Goal: Information Seeking & Learning: Learn about a topic

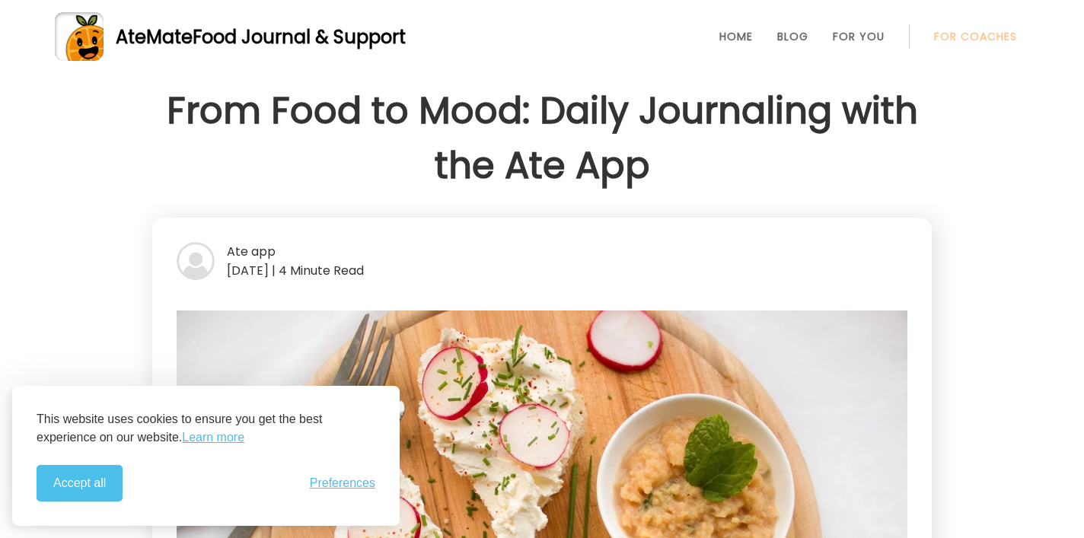
click at [75, 483] on button "Accept all" at bounding box center [80, 483] width 86 height 37
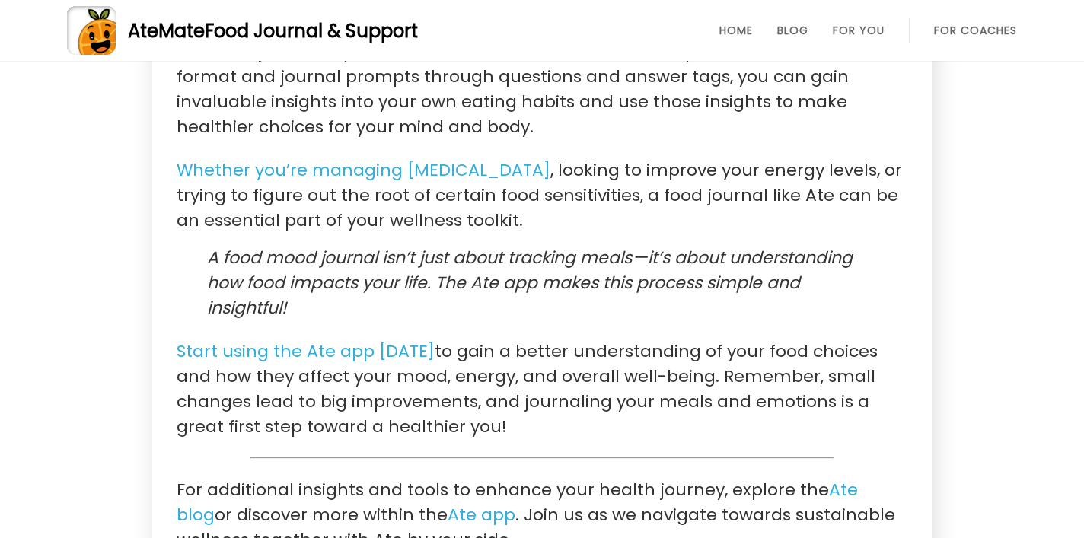
scroll to position [4286, 0]
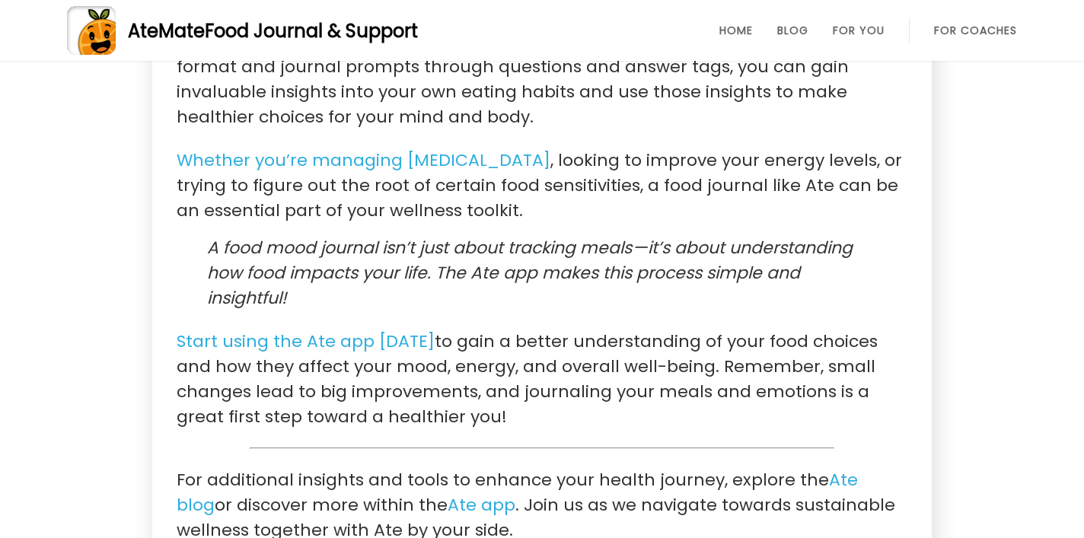
click at [498, 235] on p "A food mood journal isn’t just about tracking meals — it’s about understanding …" at bounding box center [542, 272] width 670 height 75
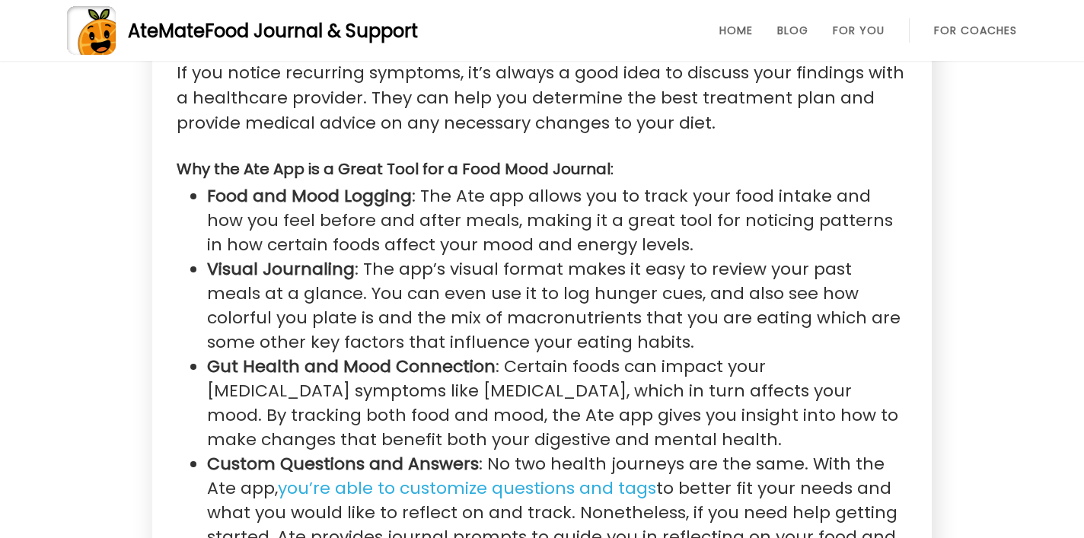
scroll to position [3176, 0]
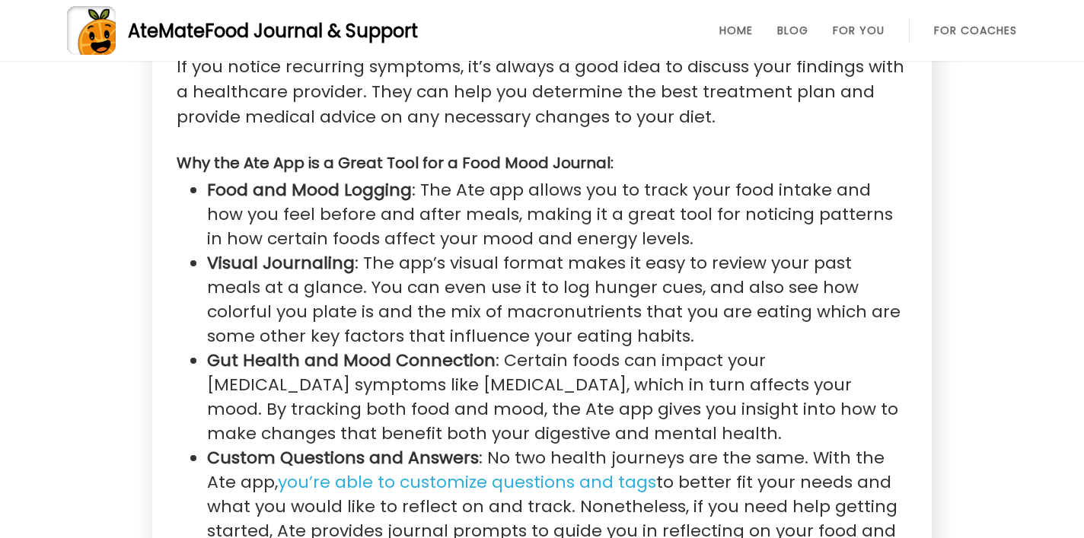
drag, startPoint x: 498, startPoint y: 480, endPoint x: 796, endPoint y: 382, distance: 313.3
click at [796, 446] on li "Custom Questions and Answers : No two health journeys are the same. With the At…" at bounding box center [557, 507] width 700 height 122
copy li "With the Ate app, you’re able to customize questions and tags to better fit you…"
click at [566, 251] on li "Visual Journaling : The app’s visual format makes it easy to review your past m…" at bounding box center [557, 299] width 700 height 97
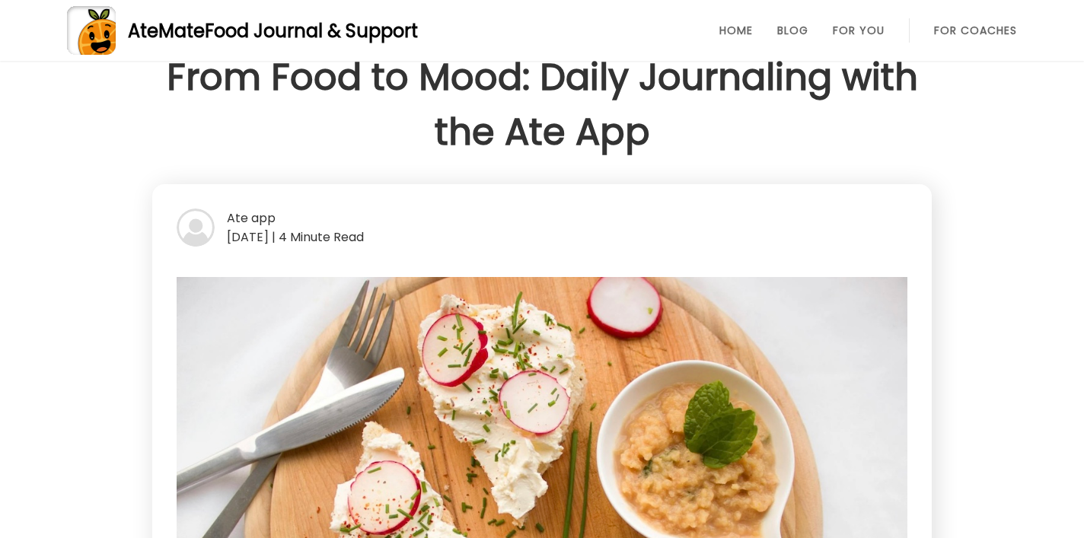
scroll to position [0, 0]
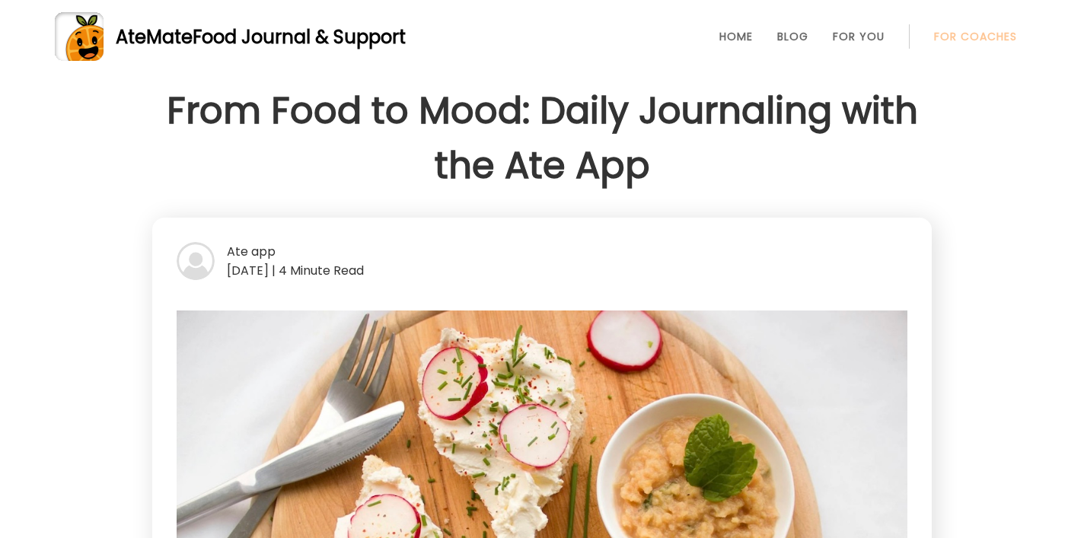
click at [299, 40] on span "Food Journal & Support" at bounding box center [299, 36] width 213 height 25
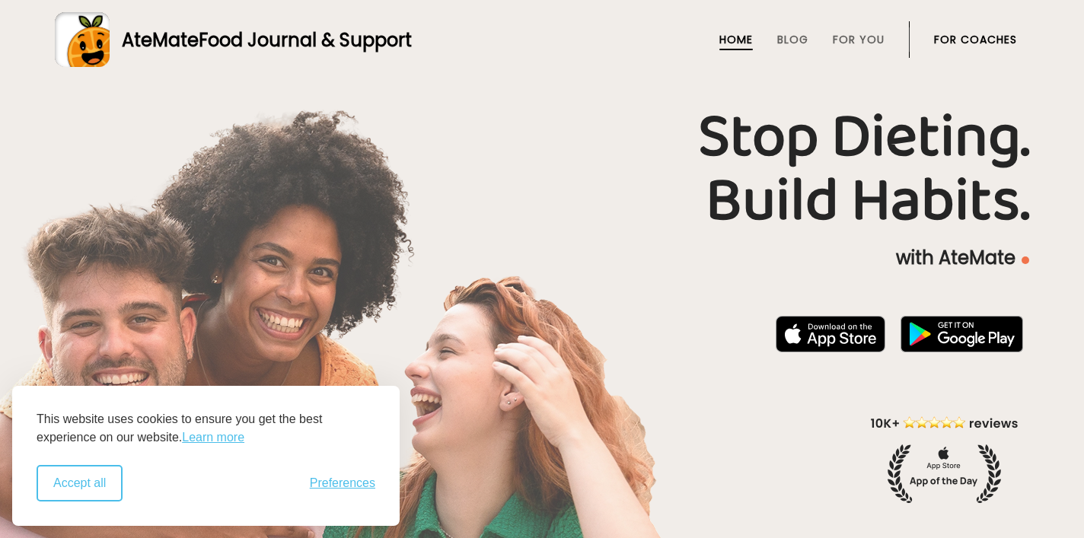
click at [92, 486] on button "Accept all" at bounding box center [80, 483] width 86 height 37
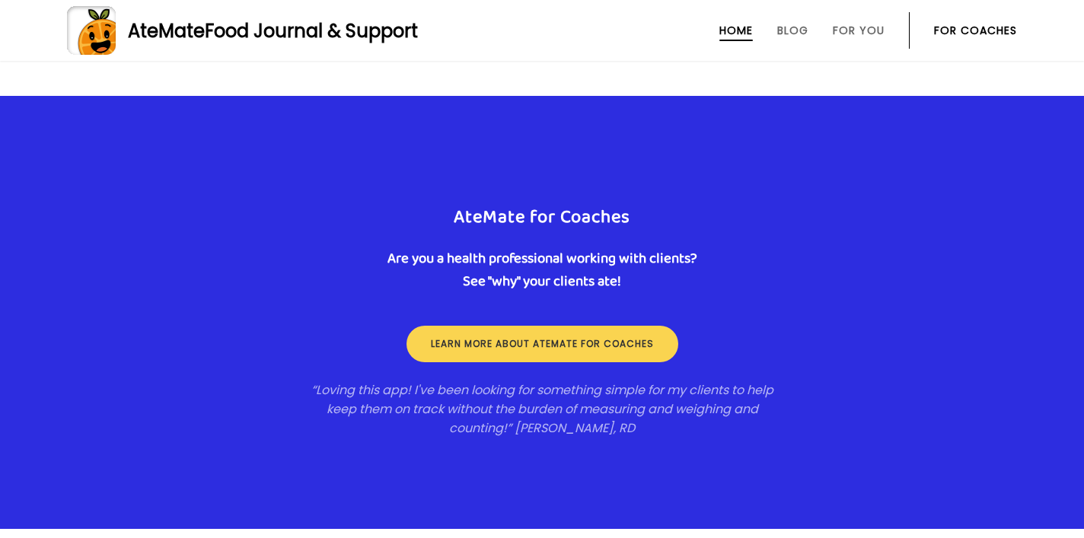
scroll to position [2232, 0]
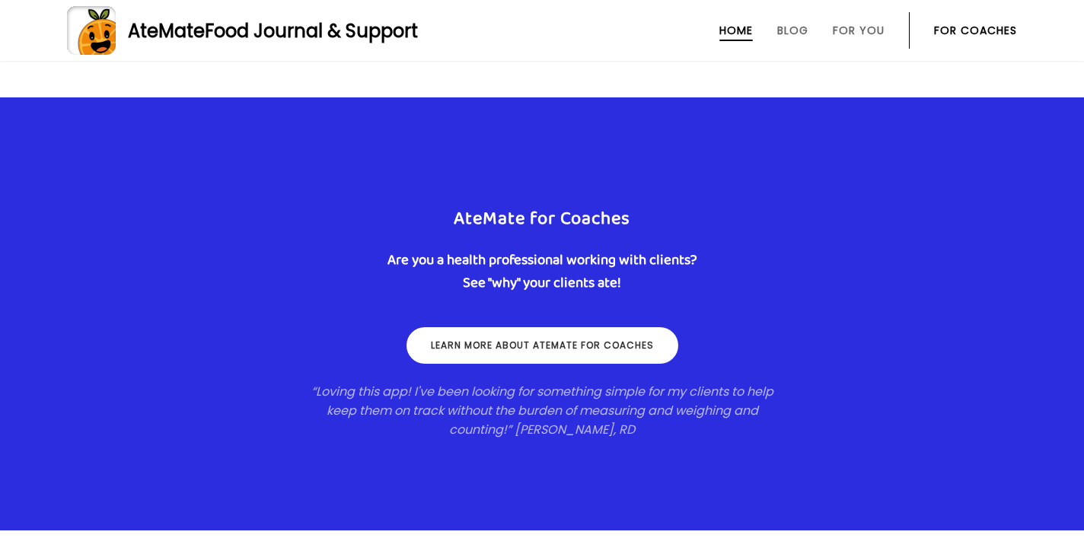
click at [536, 330] on link "Learn more about ateMate for coaches" at bounding box center [542, 345] width 272 height 37
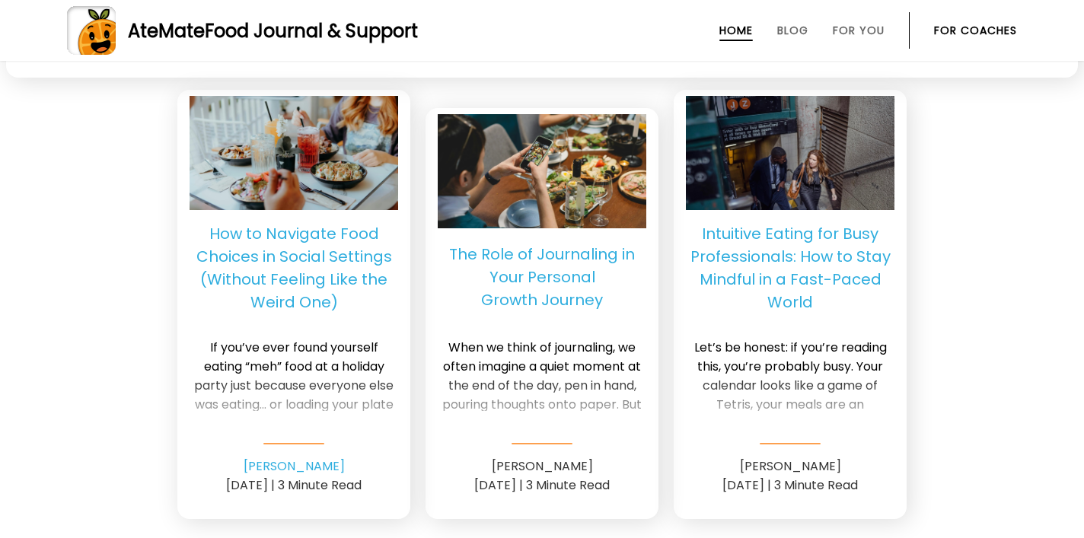
scroll to position [3715, 0]
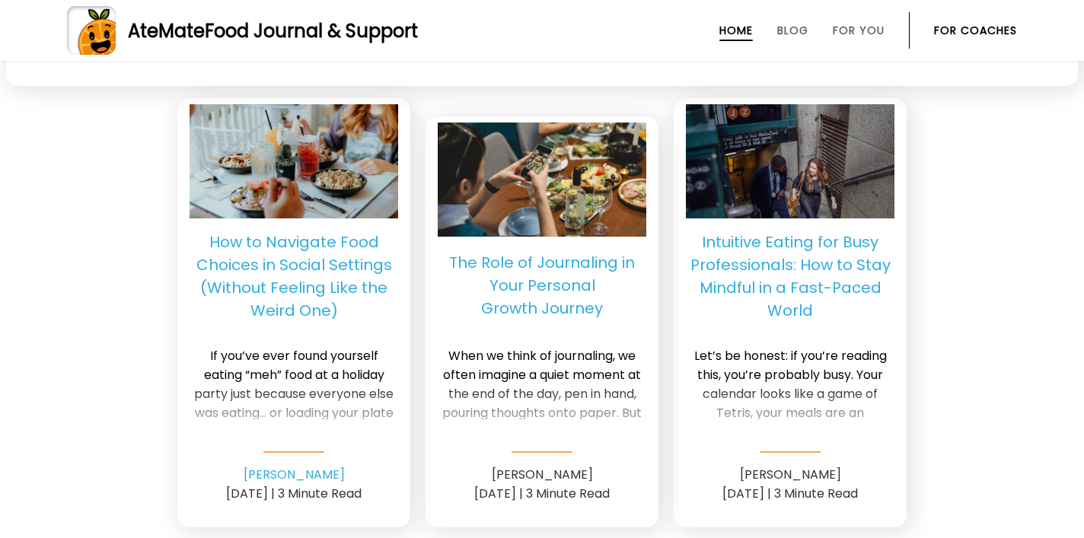
click at [220, 291] on p "How to Navigate Food Choices in Social Settings (Without Feeling Like the Weird…" at bounding box center [293, 276] width 209 height 91
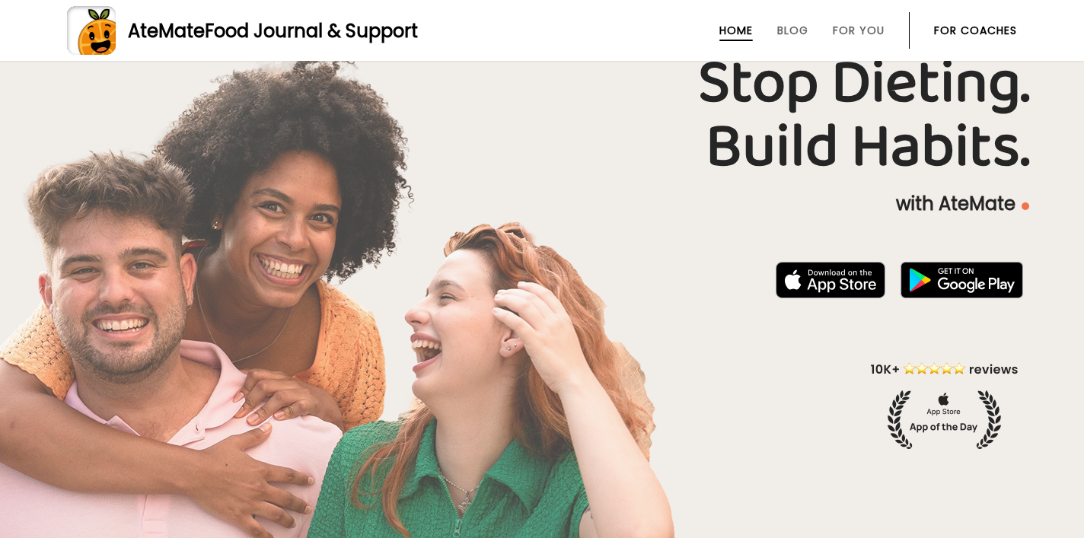
scroll to position [0, 0]
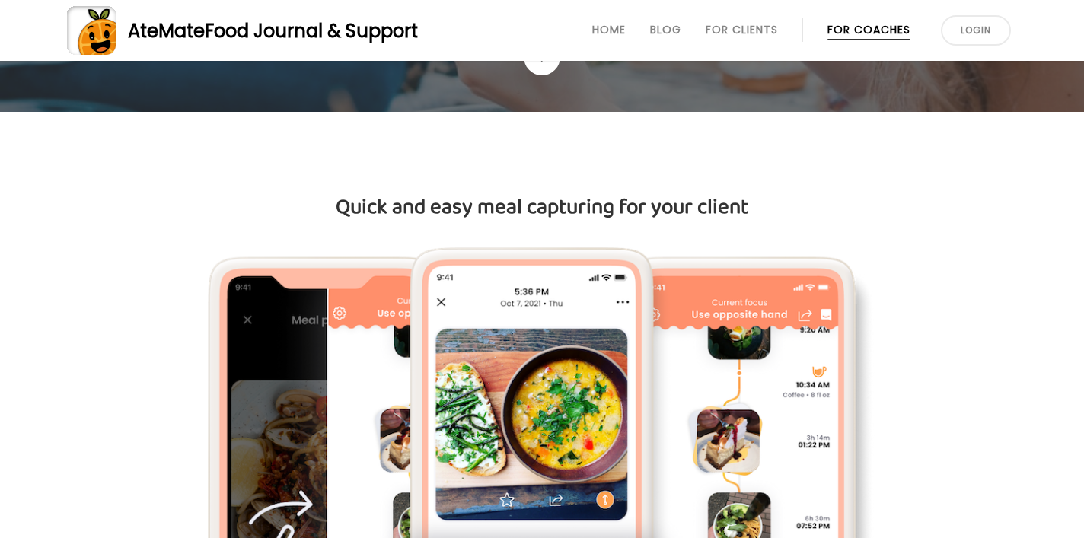
scroll to position [52, 0]
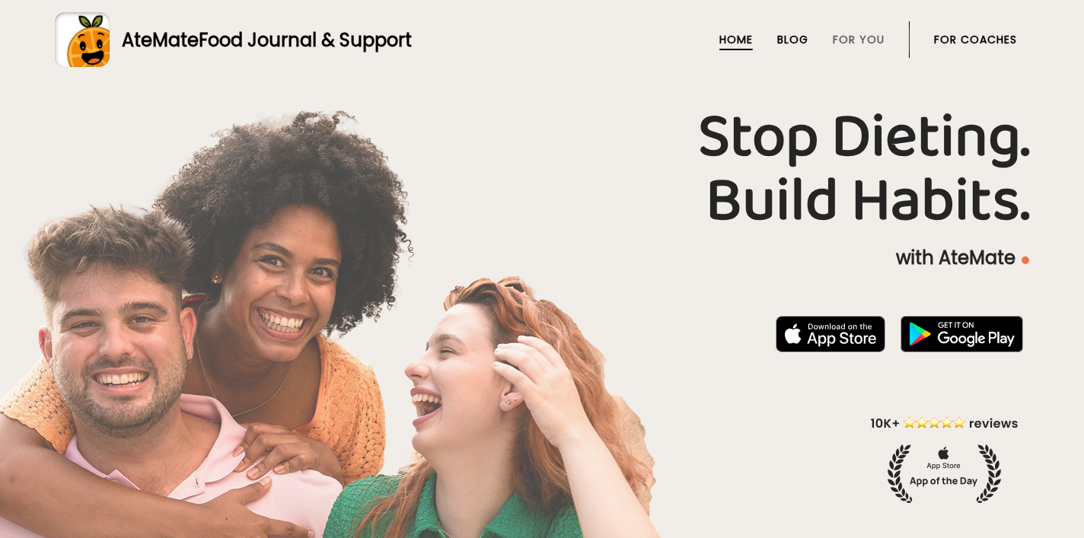
click at [782, 45] on link "Blog" at bounding box center [792, 39] width 31 height 12
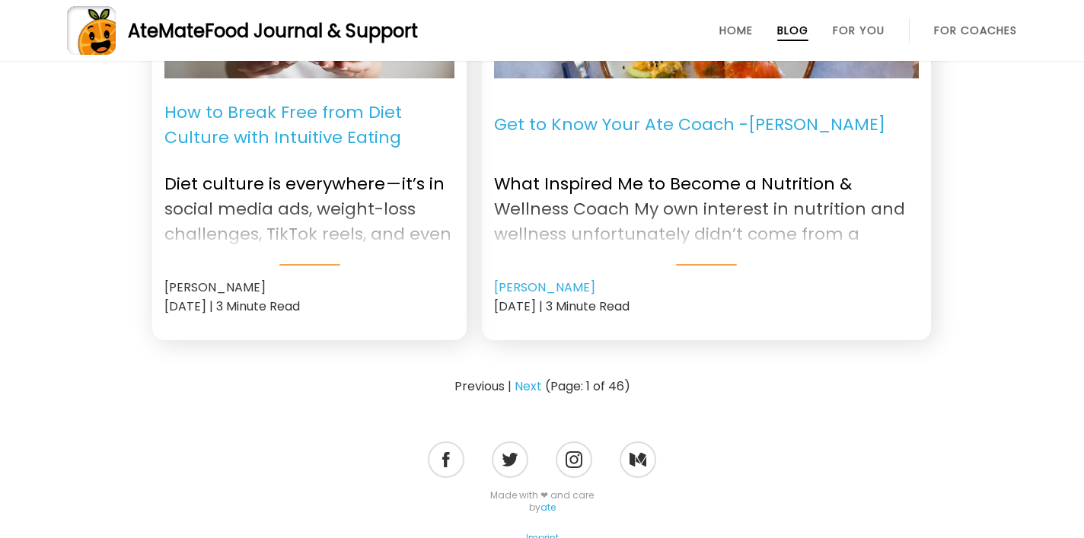
scroll to position [2038, 0]
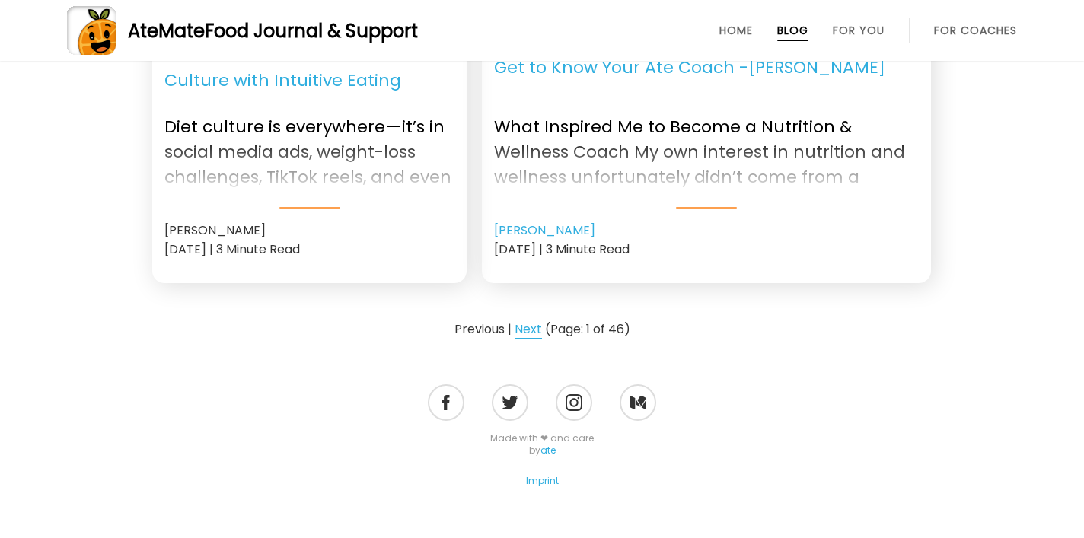
click at [537, 320] on link "Next" at bounding box center [527, 329] width 27 height 18
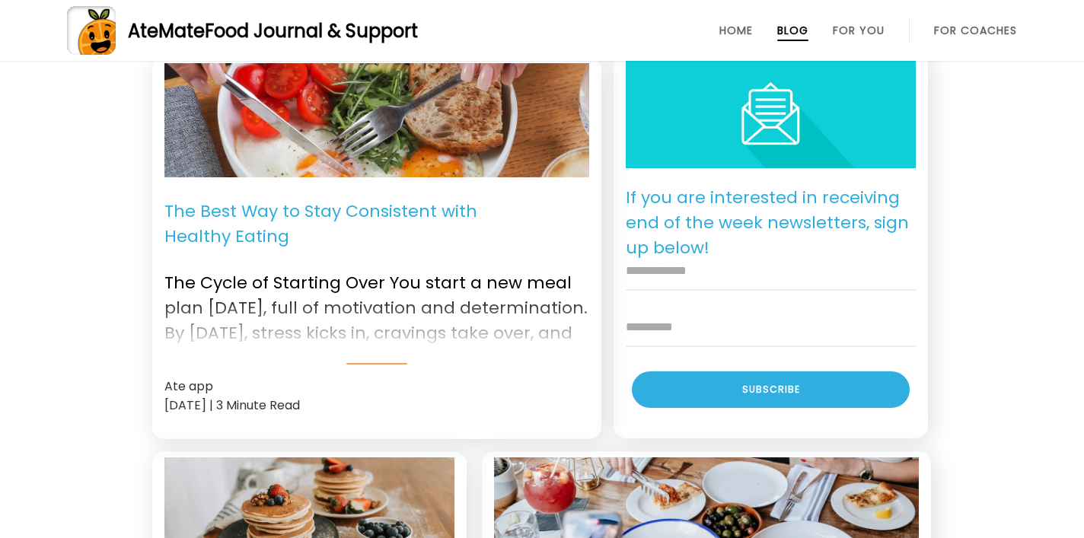
scroll to position [775, 0]
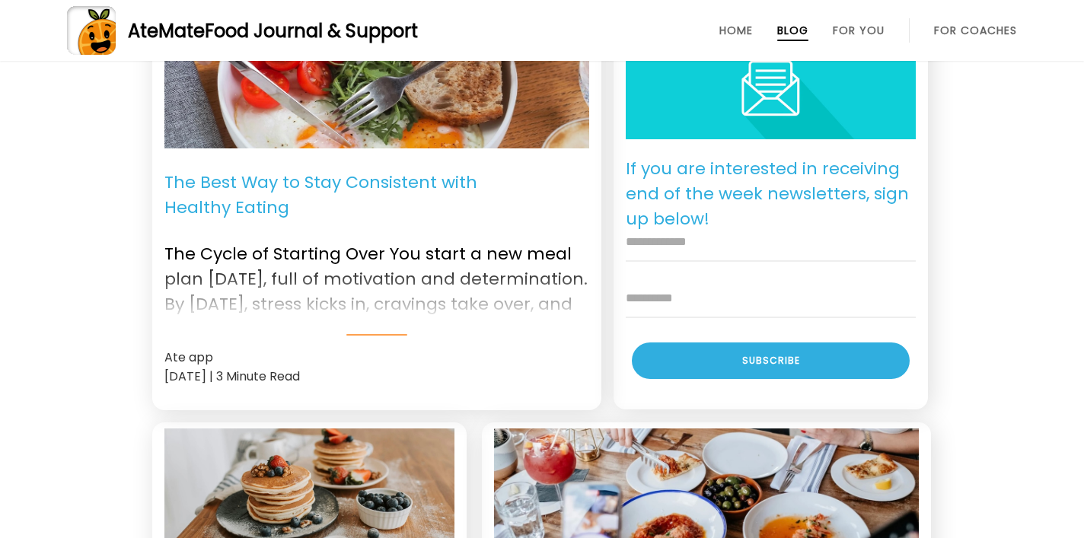
click at [256, 201] on p "The Best Way to Stay Consistent with Healthy Eating" at bounding box center [376, 195] width 425 height 68
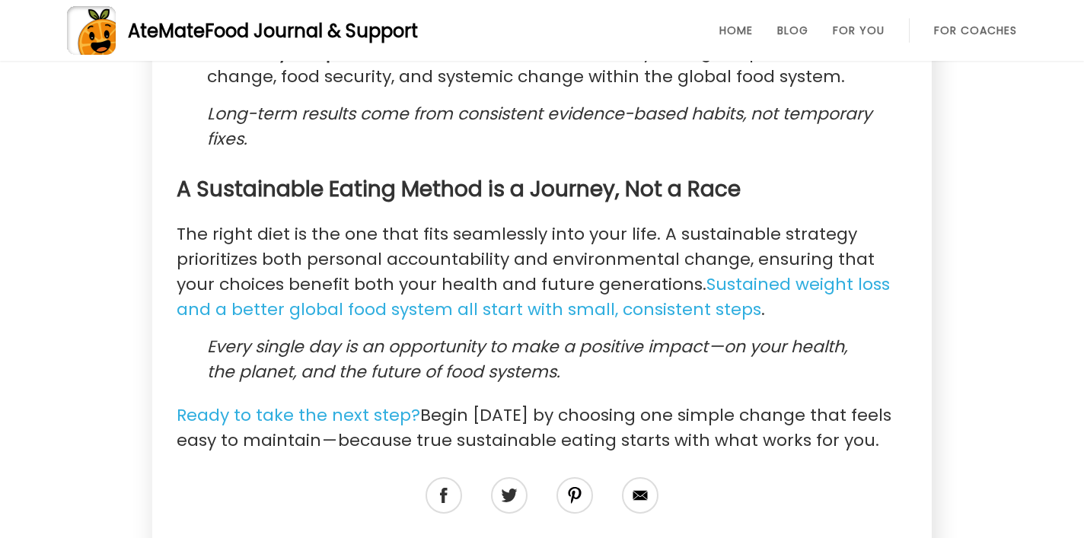
scroll to position [3366, 0]
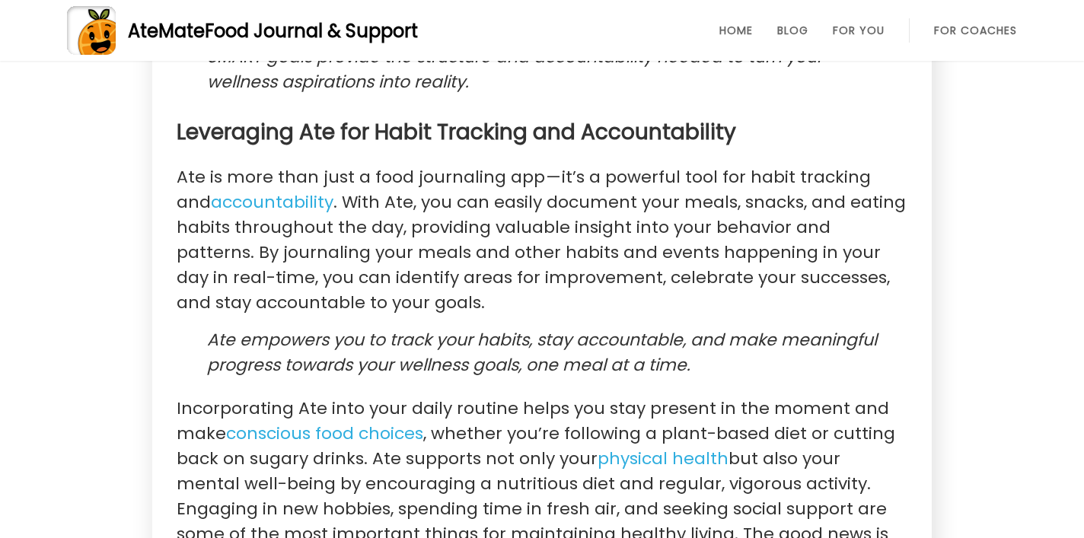
scroll to position [1705, 0]
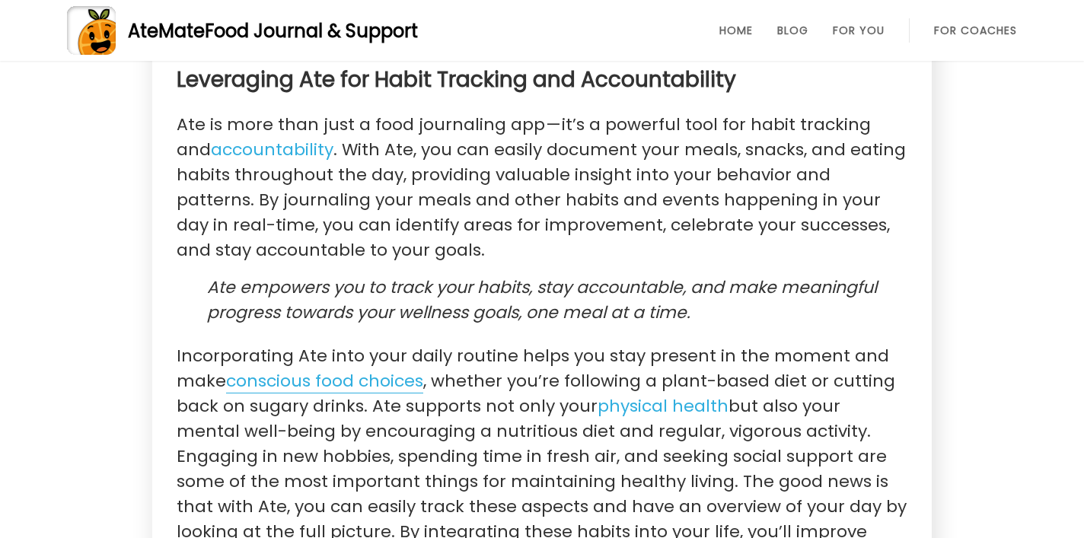
click at [358, 369] on link "conscious food choices" at bounding box center [324, 381] width 197 height 24
